Goal: Information Seeking & Learning: Learn about a topic

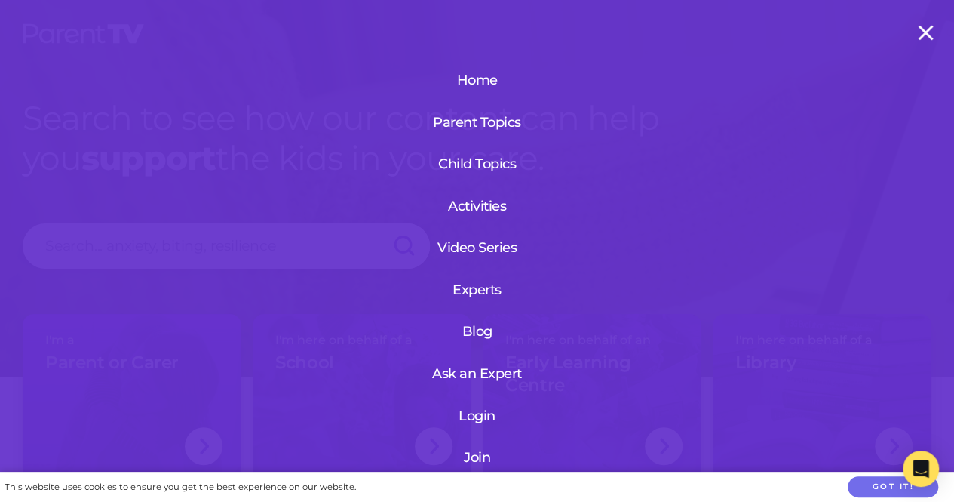
click at [481, 417] on link "Login" at bounding box center [477, 415] width 180 height 39
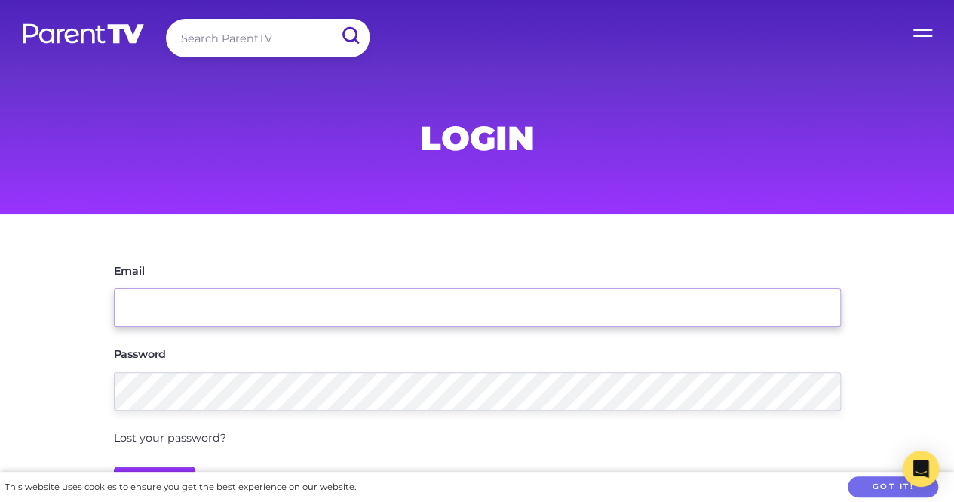
click at [422, 324] on input "Email" at bounding box center [477, 307] width 727 height 38
type input "neshaoneil@hotmail.com"
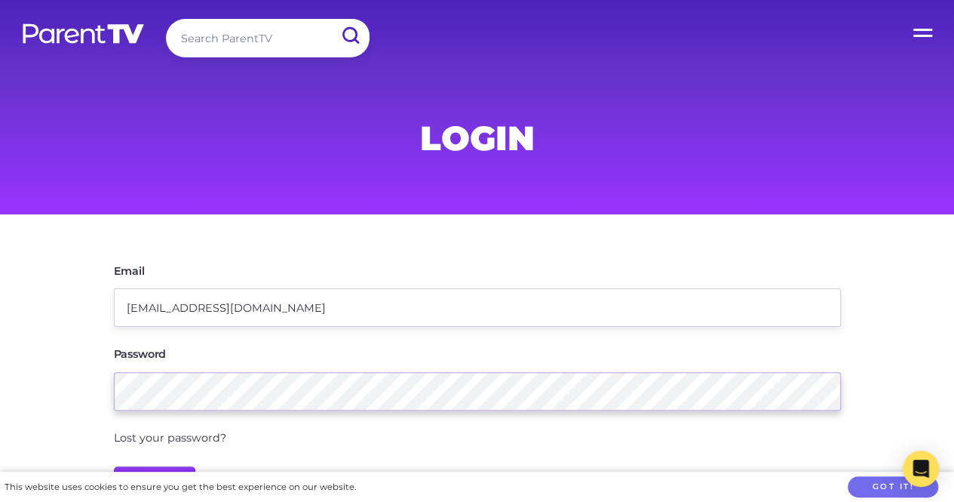
click at [114, 466] on input "Login" at bounding box center [155, 484] width 82 height 36
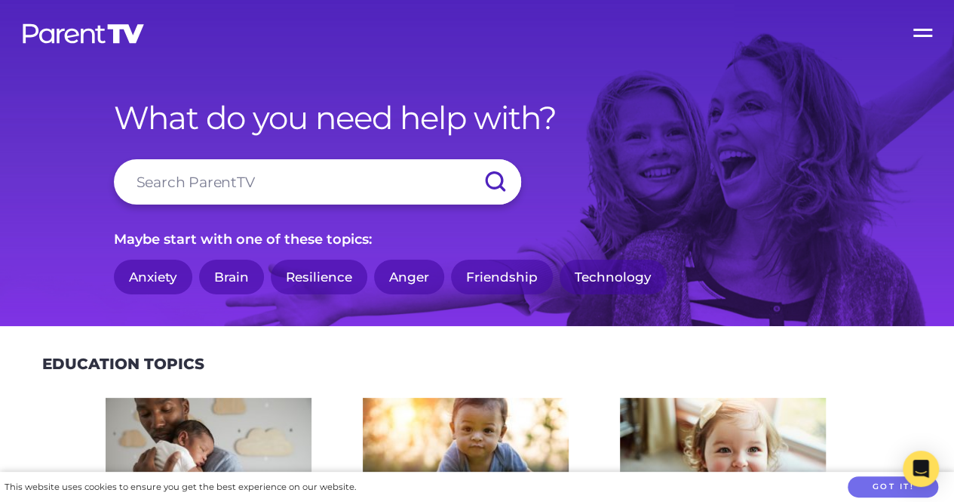
click at [302, 190] on input "search" at bounding box center [317, 181] width 407 height 45
type input "phoenix"
click at [468, 159] on input "submit" at bounding box center [494, 181] width 53 height 45
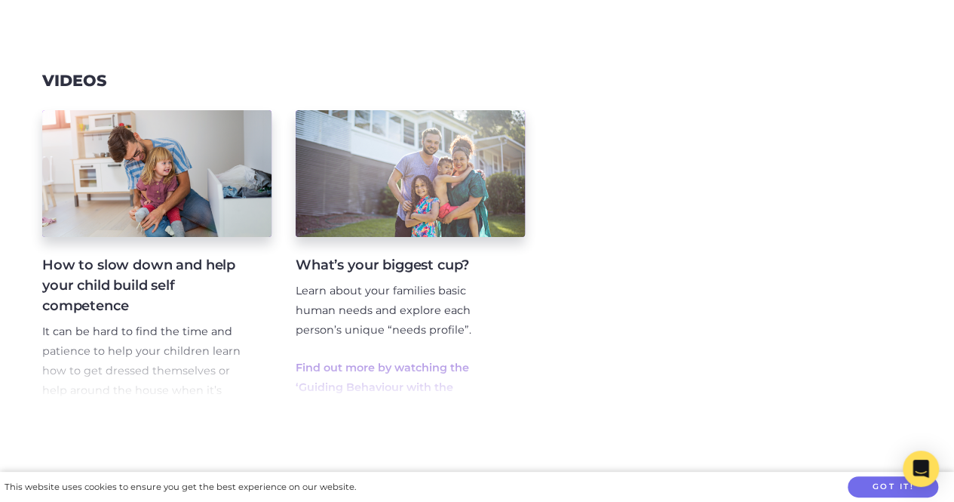
scroll to position [235, 0]
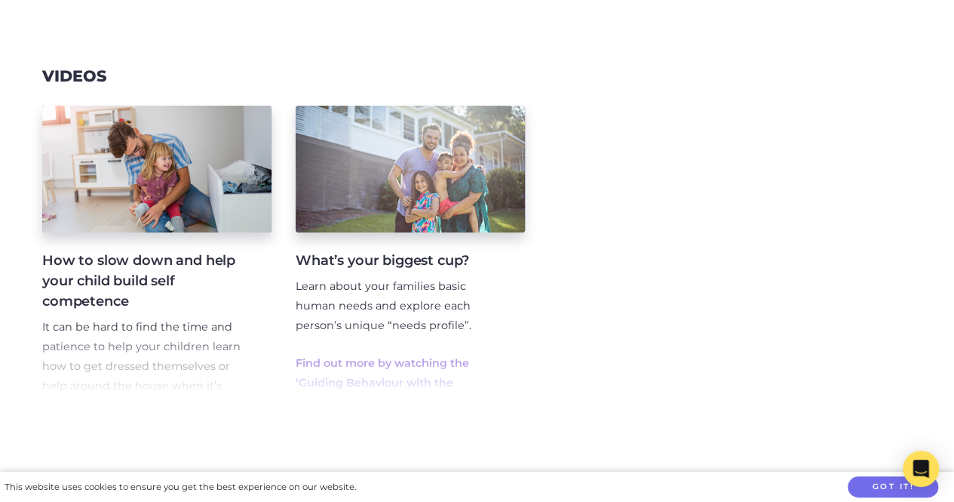
click at [410, 252] on h4 "What’s your biggest cup?" at bounding box center [398, 260] width 205 height 20
